Goal: Information Seeking & Learning: Learn about a topic

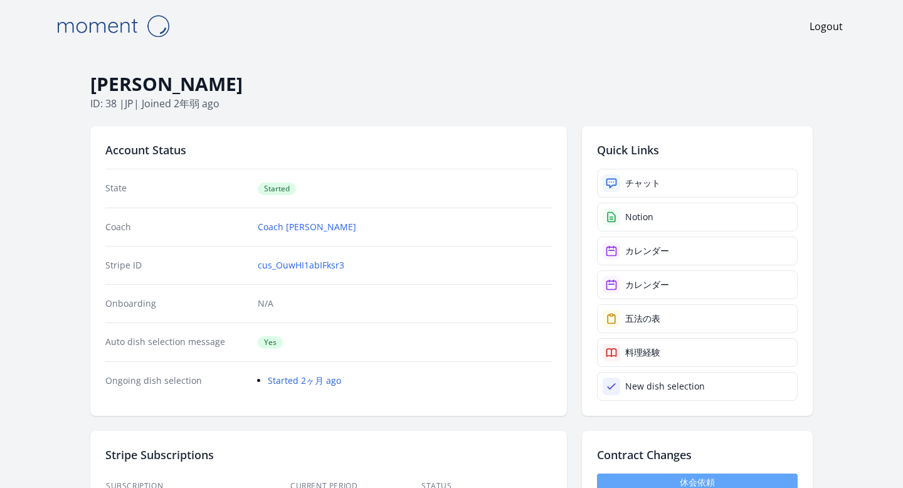
select select "****"
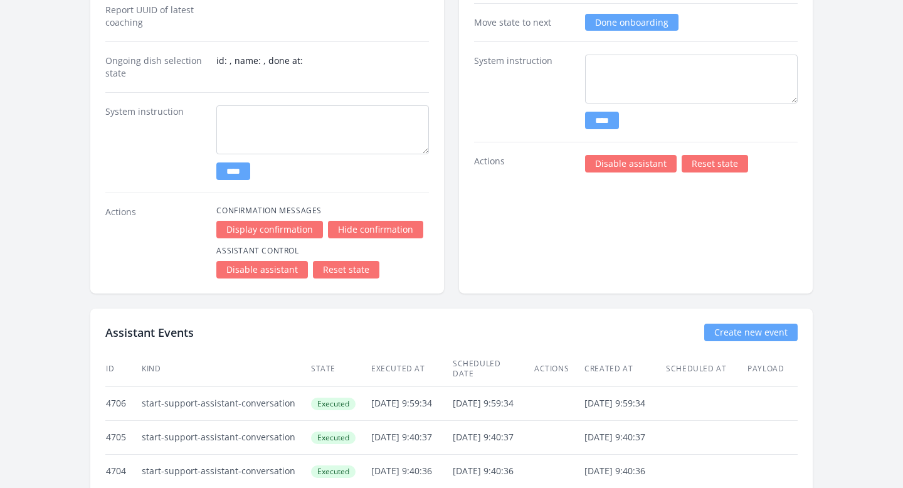
scroll to position [1844, 0]
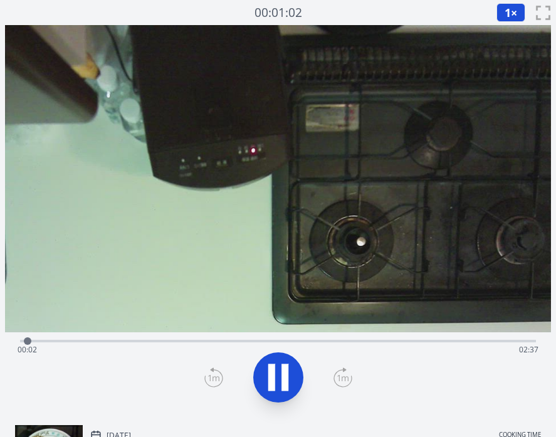
click at [183, 340] on div "Time elapsed: 00:02 Time remaining: 02:37" at bounding box center [278, 350] width 521 height 20
click at [235, 342] on div "Time elapsed: 00:52 Time remaining: 01:47" at bounding box center [278, 350] width 521 height 20
click at [275, 344] on div "Time elapsed: 01:07 Time remaining: 01:31" at bounding box center [278, 350] width 521 height 20
click at [323, 344] on div "Time elapsed: 01:19 Time remaining: 01:20" at bounding box center [278, 350] width 521 height 20
click at [373, 343] on div "Time elapsed: 01:34 Time remaining: 01:05" at bounding box center [278, 350] width 521 height 20
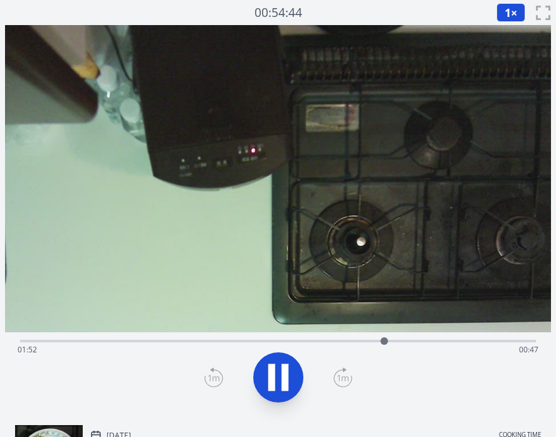
click at [423, 342] on div "Time elapsed: 01:52 Time remaining: 00:47" at bounding box center [278, 350] width 521 height 20
click at [458, 343] on div "Time elapsed: 02:05 Time remaining: 00:34" at bounding box center [278, 350] width 521 height 20
click at [499, 344] on div "Time elapsed: 02:16 Time remaining: 00:23" at bounding box center [278, 350] width 521 height 20
click at [293, 374] on icon at bounding box center [278, 377] width 35 height 35
click at [288, 369] on icon at bounding box center [285, 377] width 7 height 27
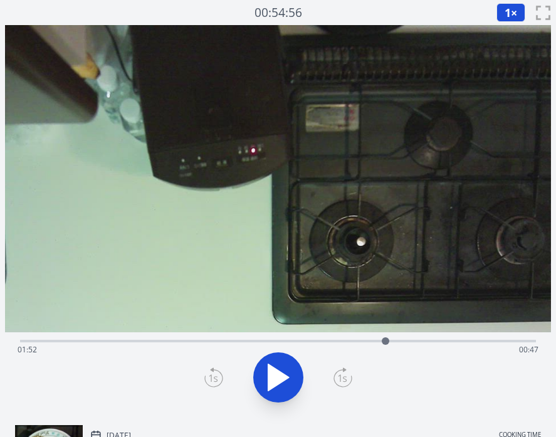
drag, startPoint x: 513, startPoint y: 341, endPoint x: 386, endPoint y: 342, distance: 127.3
click at [386, 342] on div at bounding box center [386, 341] width 8 height 8
drag, startPoint x: 386, startPoint y: 339, endPoint x: 113, endPoint y: 322, distance: 273.3
click at [113, 322] on div "Time elapsed: 00:33 Time remaining: 02:06" at bounding box center [278, 220] width 546 height 390
drag, startPoint x: 113, startPoint y: 322, endPoint x: 130, endPoint y: 325, distance: 17.3
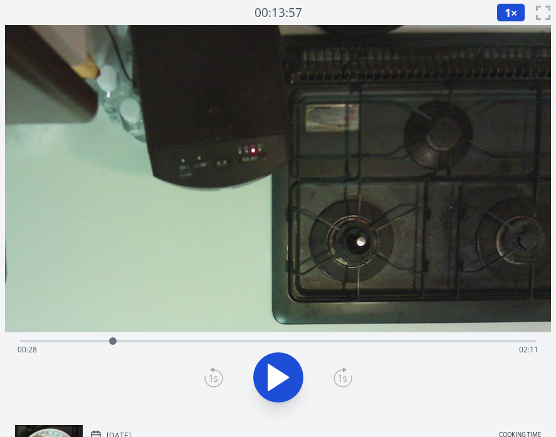
click at [130, 325] on video at bounding box center [278, 178] width 546 height 307
drag, startPoint x: 114, startPoint y: 341, endPoint x: 121, endPoint y: 344, distance: 8.4
click at [121, 344] on div at bounding box center [121, 341] width 8 height 8
